Goal: Find specific page/section: Find specific page/section

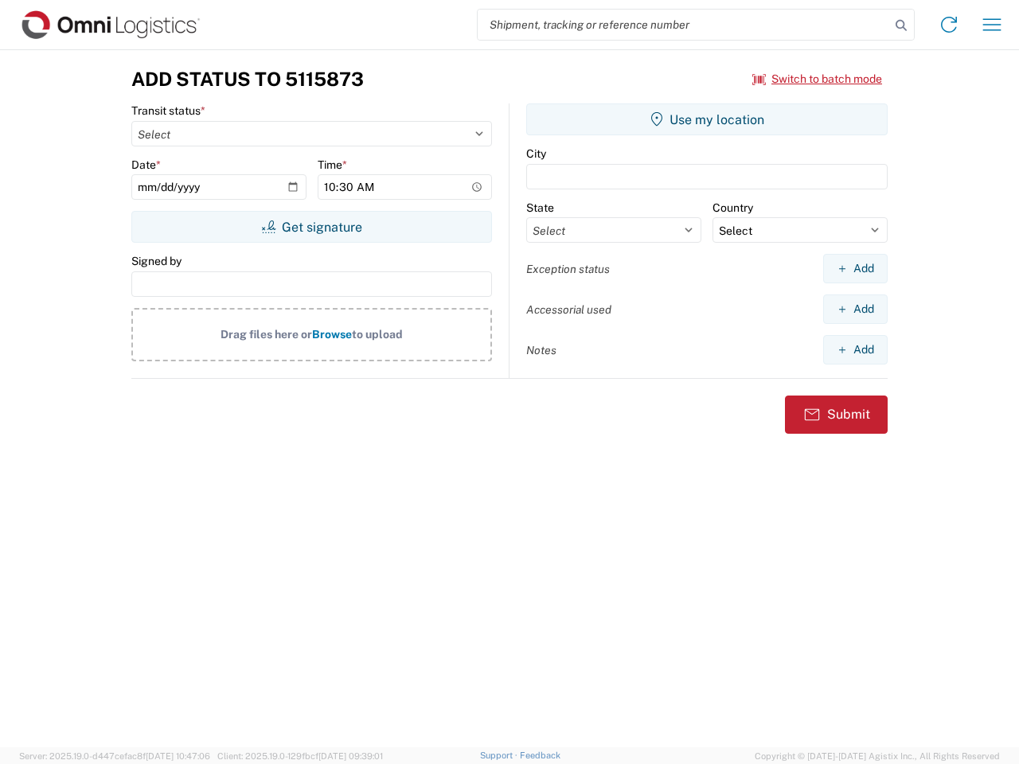
click at [684, 25] on input "search" at bounding box center [684, 25] width 412 height 30
click at [901, 25] on icon at bounding box center [901, 25] width 22 height 22
click at [949, 25] on icon at bounding box center [948, 24] width 25 height 25
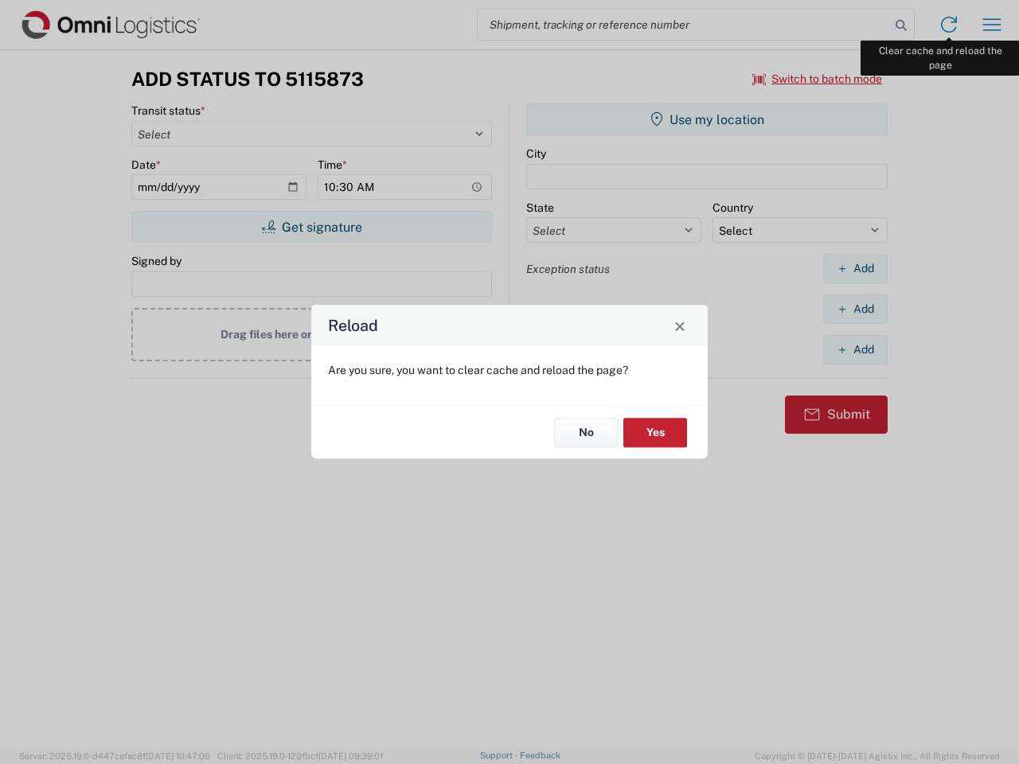
click at [992, 25] on div "Reload Are you sure, you want to clear cache and reload the page? No Yes" at bounding box center [509, 382] width 1019 height 764
click at [817, 79] on div "Reload Are you sure, you want to clear cache and reload the page? No Yes" at bounding box center [509, 382] width 1019 height 764
click at [311, 227] on div "Reload Are you sure, you want to clear cache and reload the page? No Yes" at bounding box center [509, 382] width 1019 height 764
click at [707, 119] on div "Reload Are you sure, you want to clear cache and reload the page? No Yes" at bounding box center [509, 382] width 1019 height 764
click at [855, 268] on div "Reload Are you sure, you want to clear cache and reload the page? No Yes" at bounding box center [509, 382] width 1019 height 764
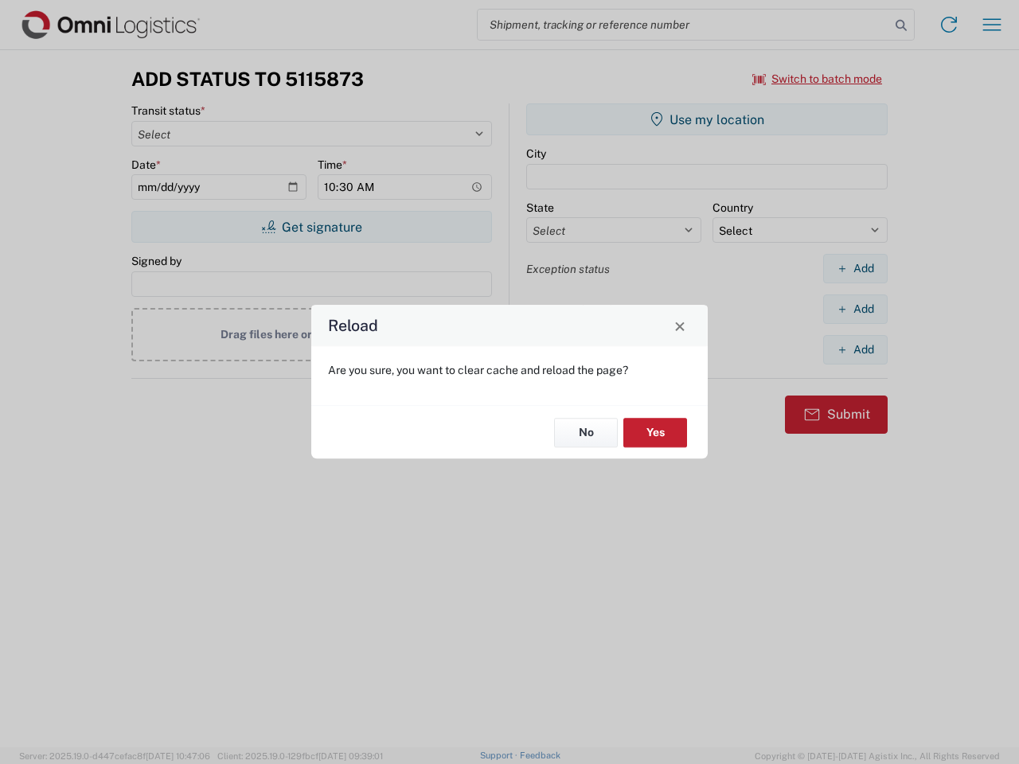
click at [855, 309] on div "Reload Are you sure, you want to clear cache and reload the page? No Yes" at bounding box center [509, 382] width 1019 height 764
click at [855, 349] on div "Reload Are you sure, you want to clear cache and reload the page? No Yes" at bounding box center [509, 382] width 1019 height 764
